Goal: Information Seeking & Learning: Check status

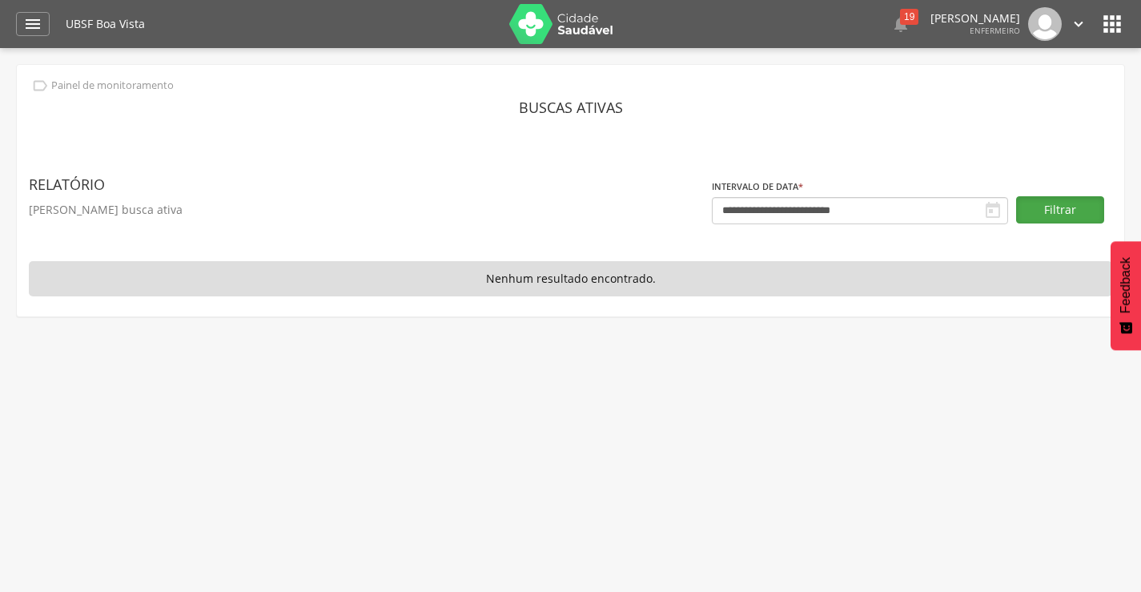
click at [1039, 209] on button "Filtrar" at bounding box center [1060, 209] width 88 height 27
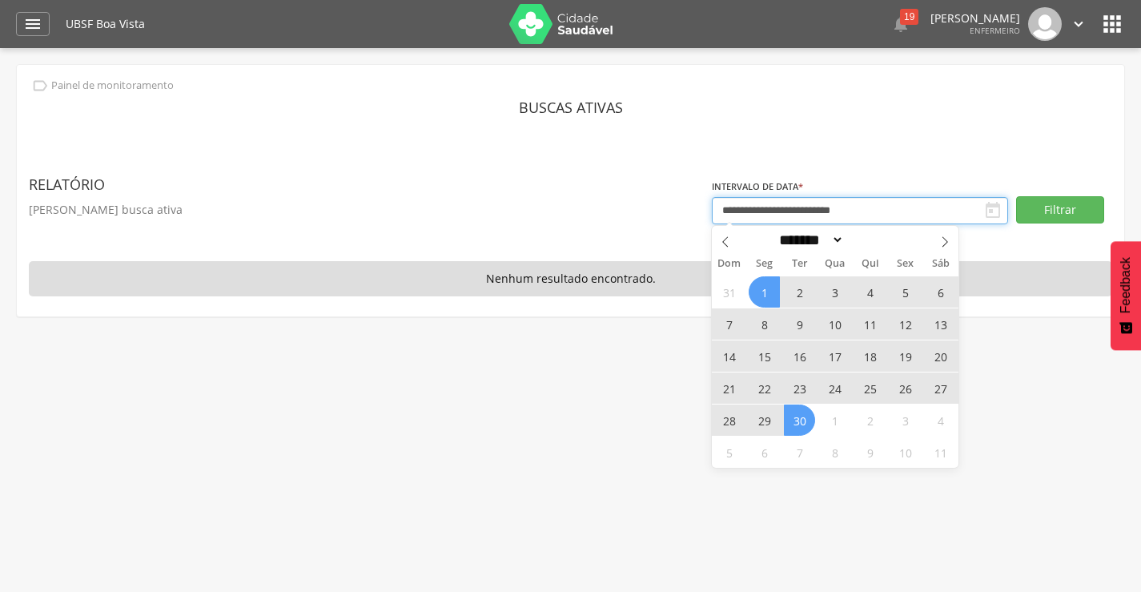
click at [870, 210] on input "**********" at bounding box center [860, 210] width 296 height 27
click at [723, 244] on icon at bounding box center [725, 241] width 11 height 11
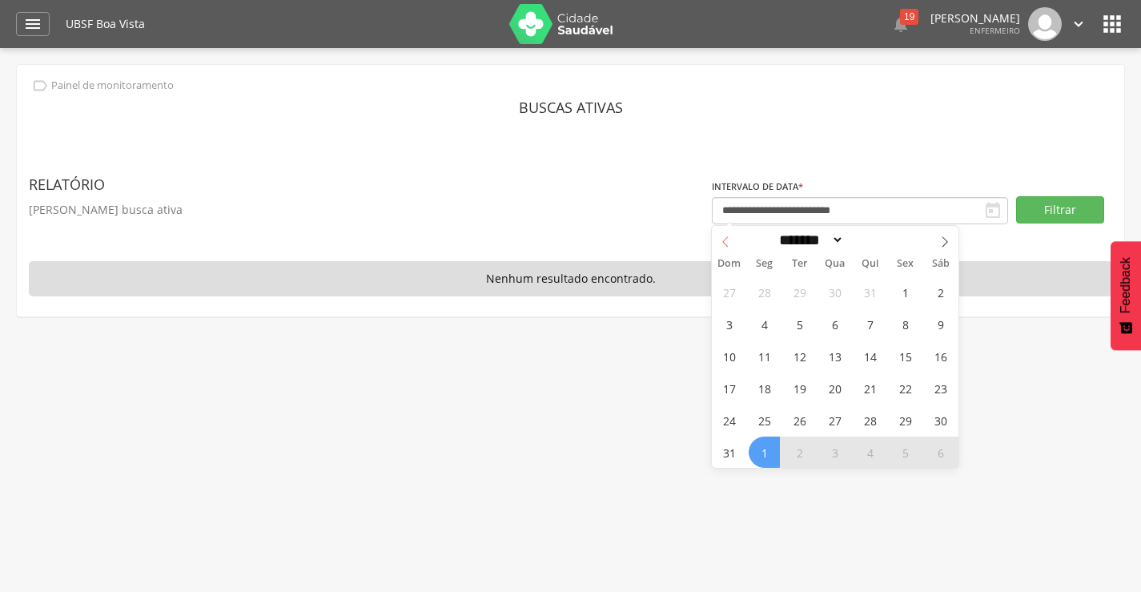
click at [722, 245] on icon at bounding box center [725, 241] width 11 height 11
select select "*"
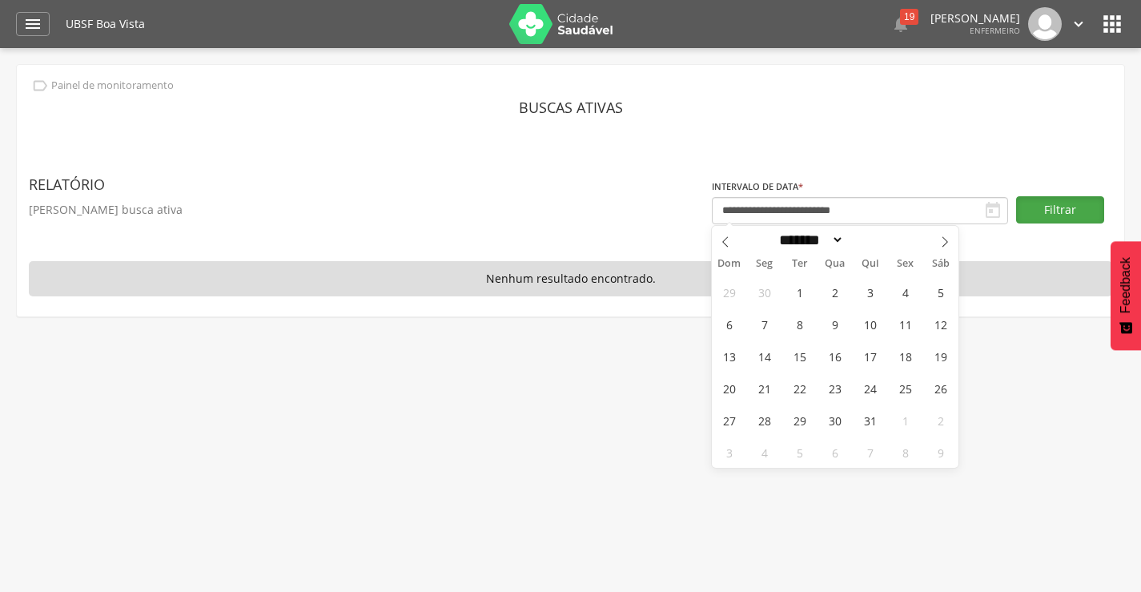
click at [1071, 212] on button "Filtrar" at bounding box center [1060, 209] width 88 height 27
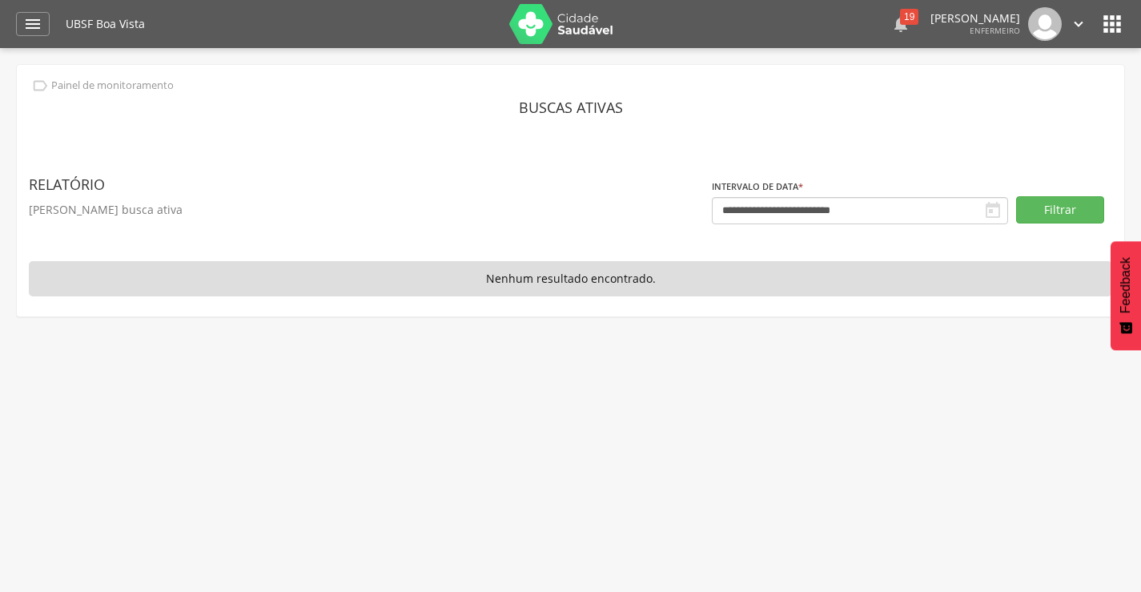
click at [900, 20] on div "19" at bounding box center [909, 17] width 18 height 16
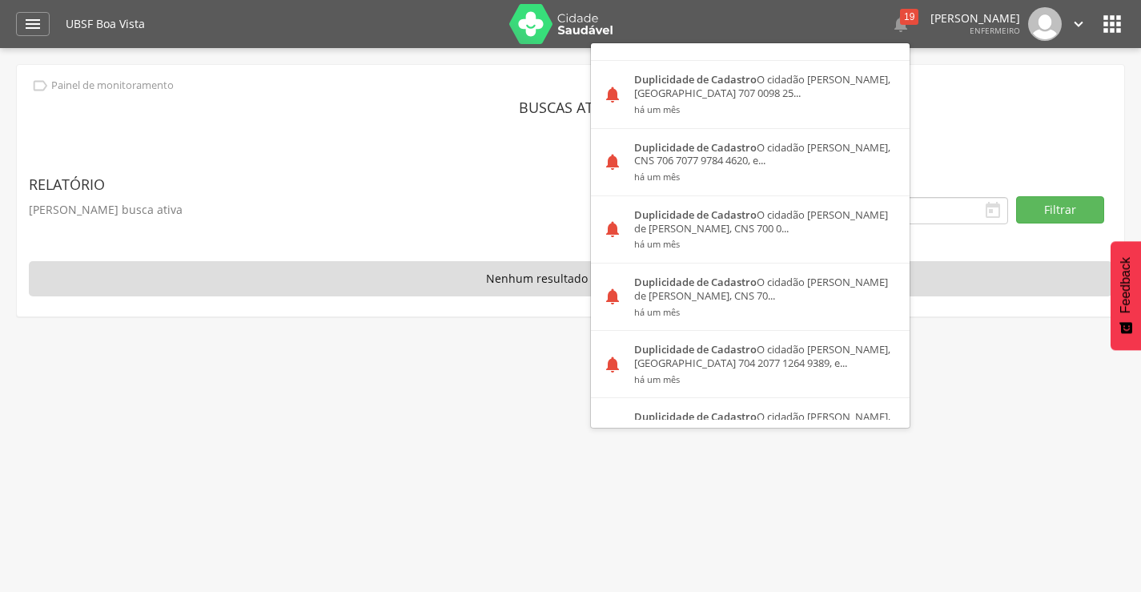
scroll to position [911, 0]
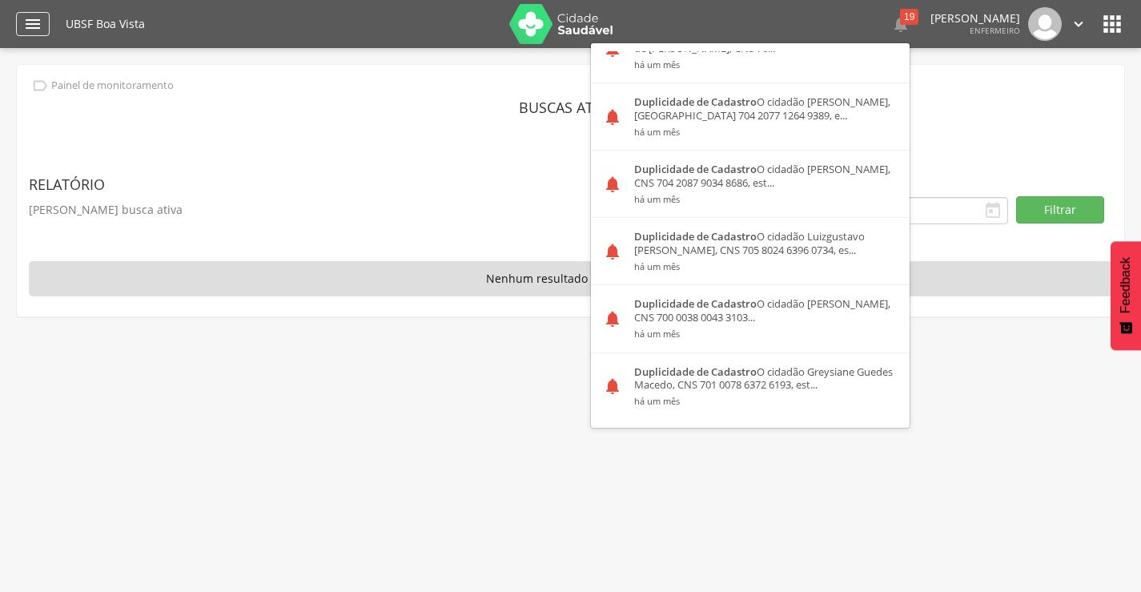
click at [22, 28] on div "" at bounding box center [33, 24] width 34 height 24
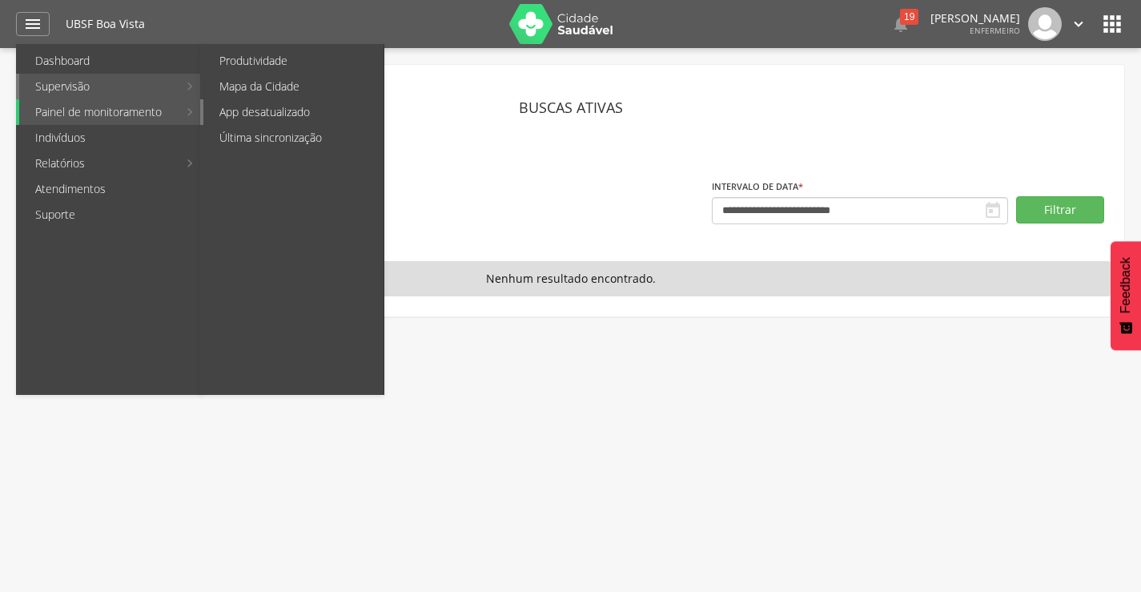
click at [229, 115] on link "App desatualizado" at bounding box center [293, 112] width 180 height 26
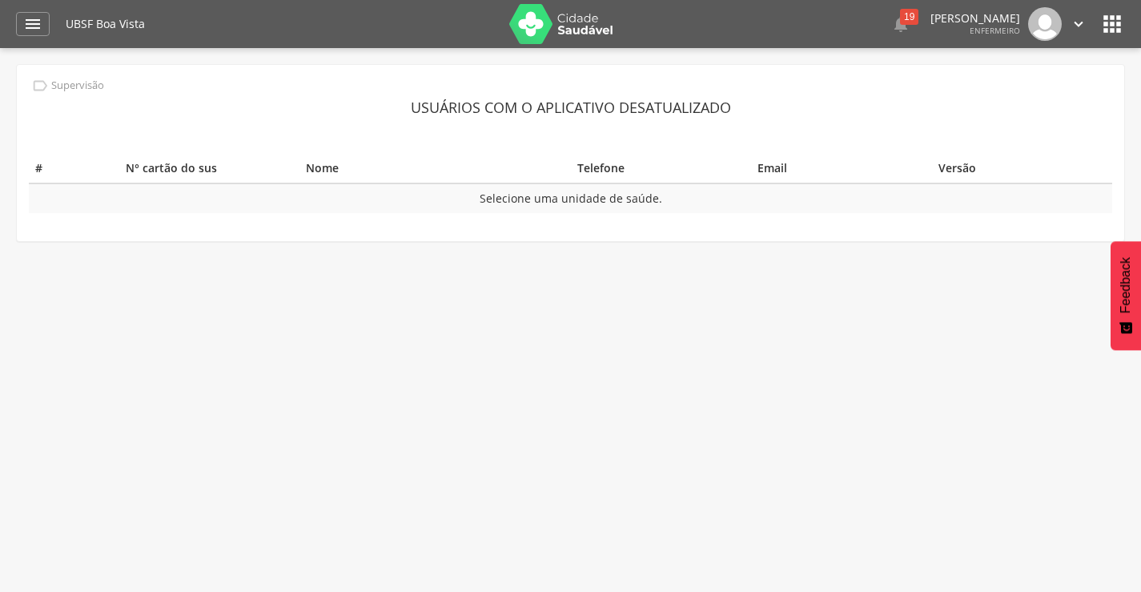
click at [339, 175] on th "Nome" at bounding box center [434, 169] width 271 height 30
click at [627, 192] on td "Selecione uma unidade de saúde." at bounding box center [570, 198] width 1083 height 30
click at [603, 198] on td "Selecione uma unidade de saúde." at bounding box center [570, 198] width 1083 height 30
click at [593, 207] on td "Selecione uma unidade de saúde." at bounding box center [570, 198] width 1083 height 30
drag, startPoint x: 657, startPoint y: 199, endPoint x: 453, endPoint y: 204, distance: 204.2
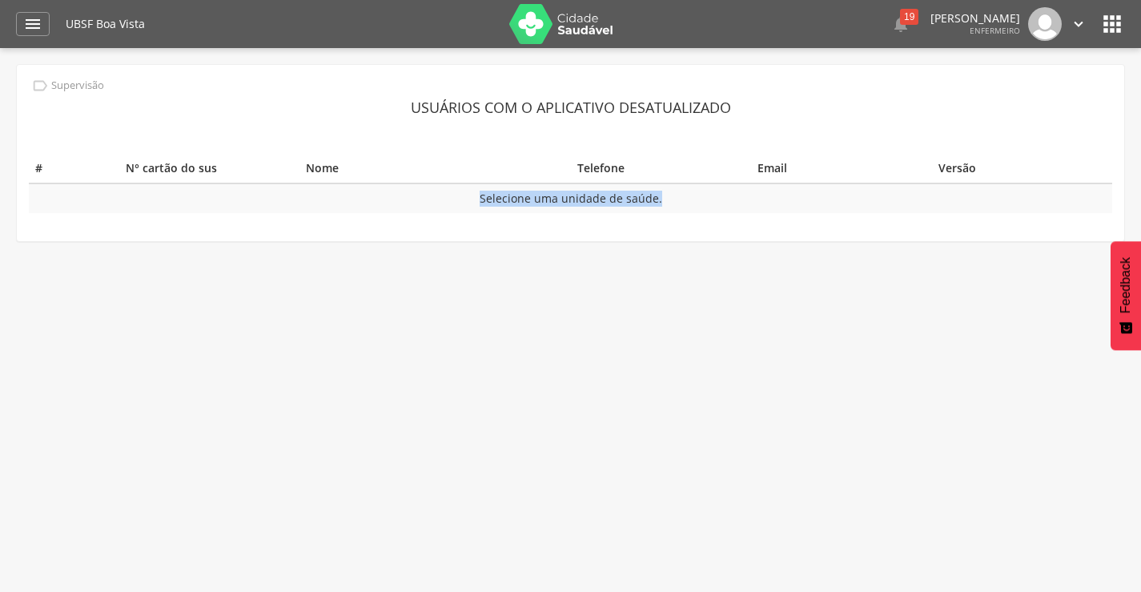
click at [453, 204] on td "Selecione uma unidade de saúde." at bounding box center [570, 198] width 1083 height 30
click at [621, 163] on th "Telefone" at bounding box center [661, 169] width 181 height 30
click at [624, 106] on header "Usuários com o aplicativo desatualizado" at bounding box center [570, 107] width 1083 height 29
click at [605, 31] on img at bounding box center [561, 24] width 104 height 40
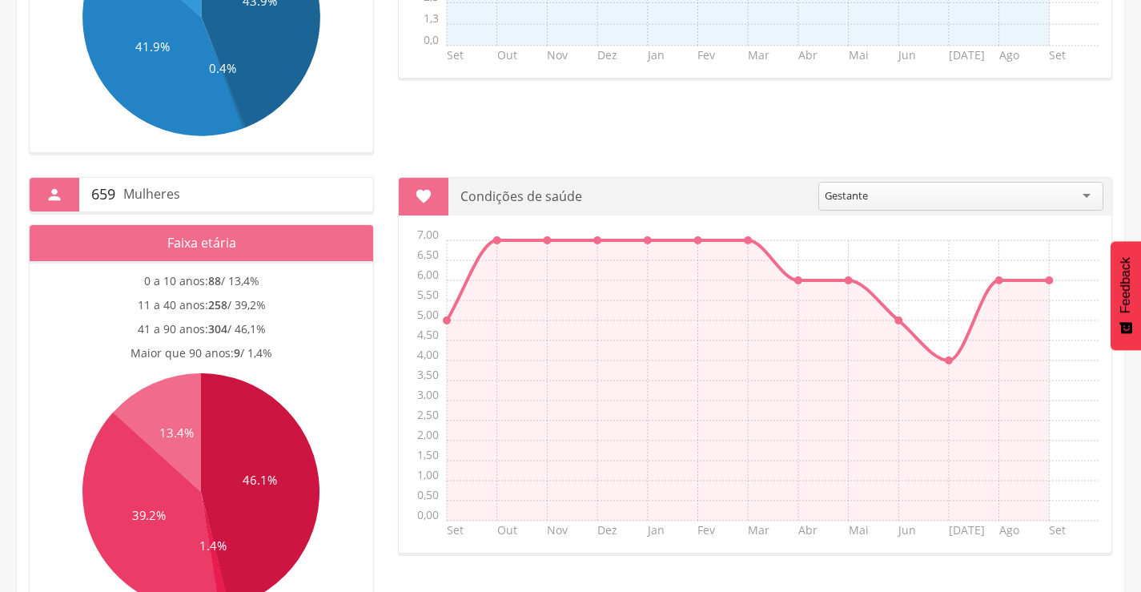
scroll to position [830, 0]
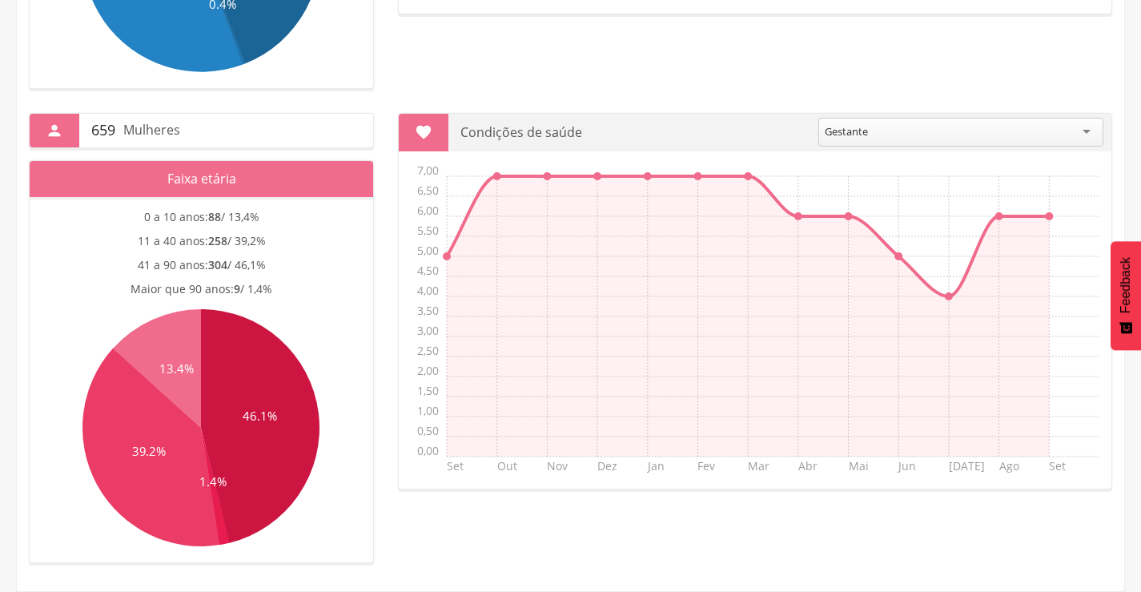
click at [179, 179] on p "Faixa etária" at bounding box center [201, 179] width 319 height 36
click at [272, 396] on icon at bounding box center [261, 426] width 119 height 234
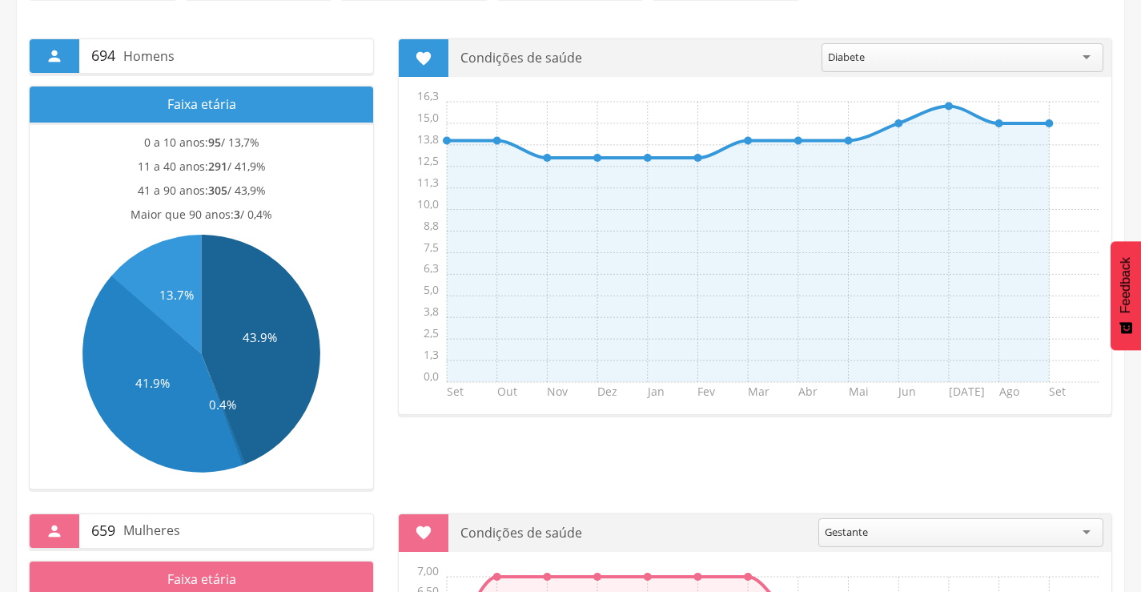
scroll to position [0, 0]
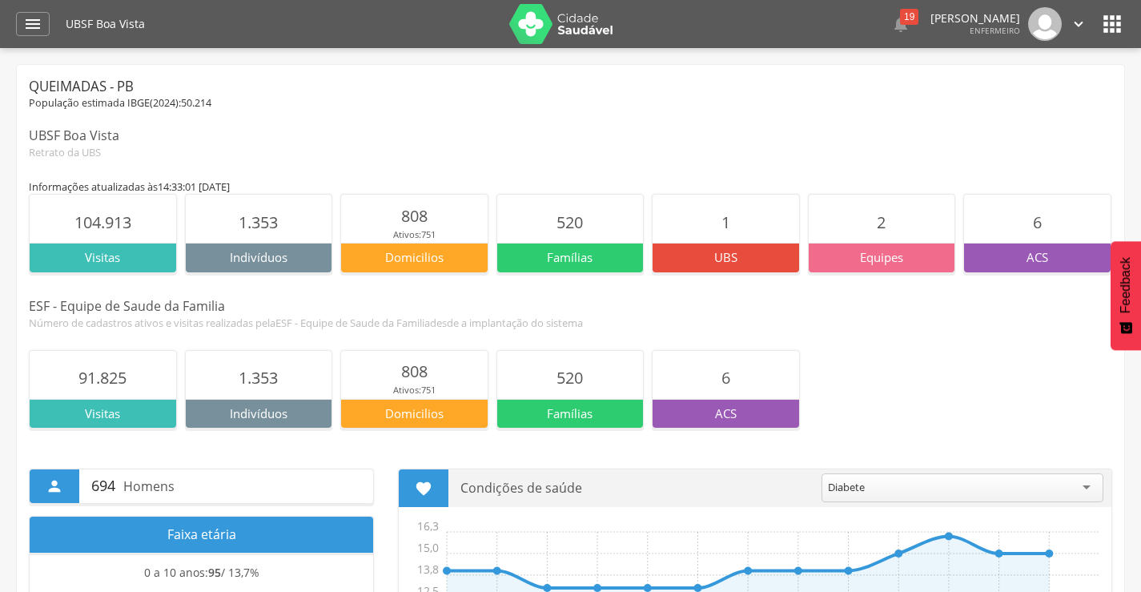
click at [1058, 259] on p "ACS" at bounding box center [1037, 257] width 147 height 17
click at [1039, 228] on span "6" at bounding box center [1037, 222] width 9 height 22
click at [110, 267] on div "Visitas" at bounding box center [103, 257] width 147 height 29
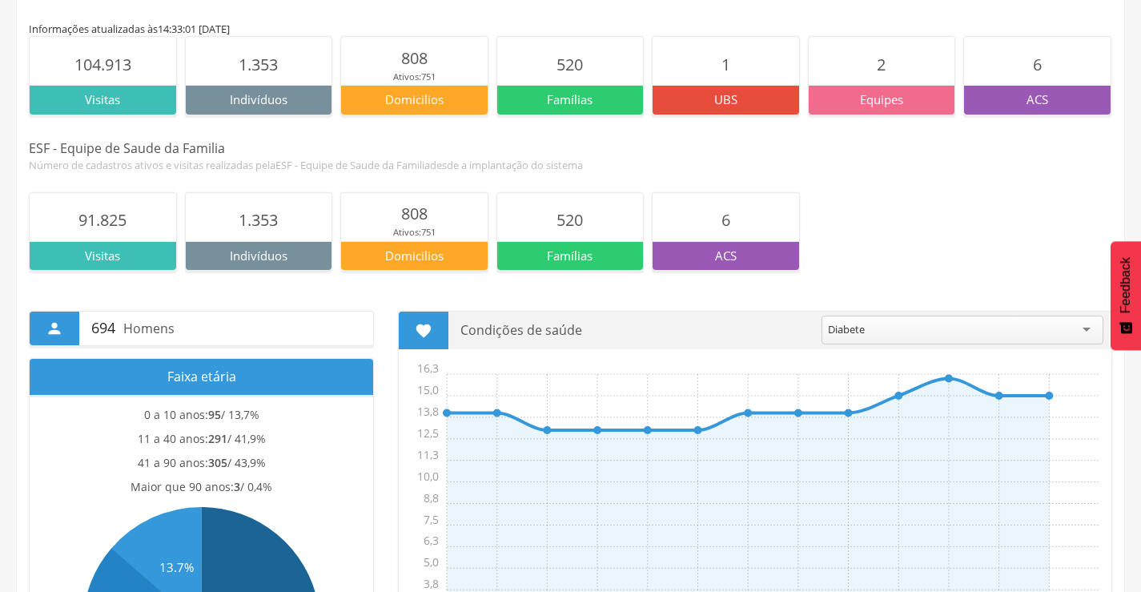
scroll to position [160, 0]
